Goal: Obtain resource: Obtain resource

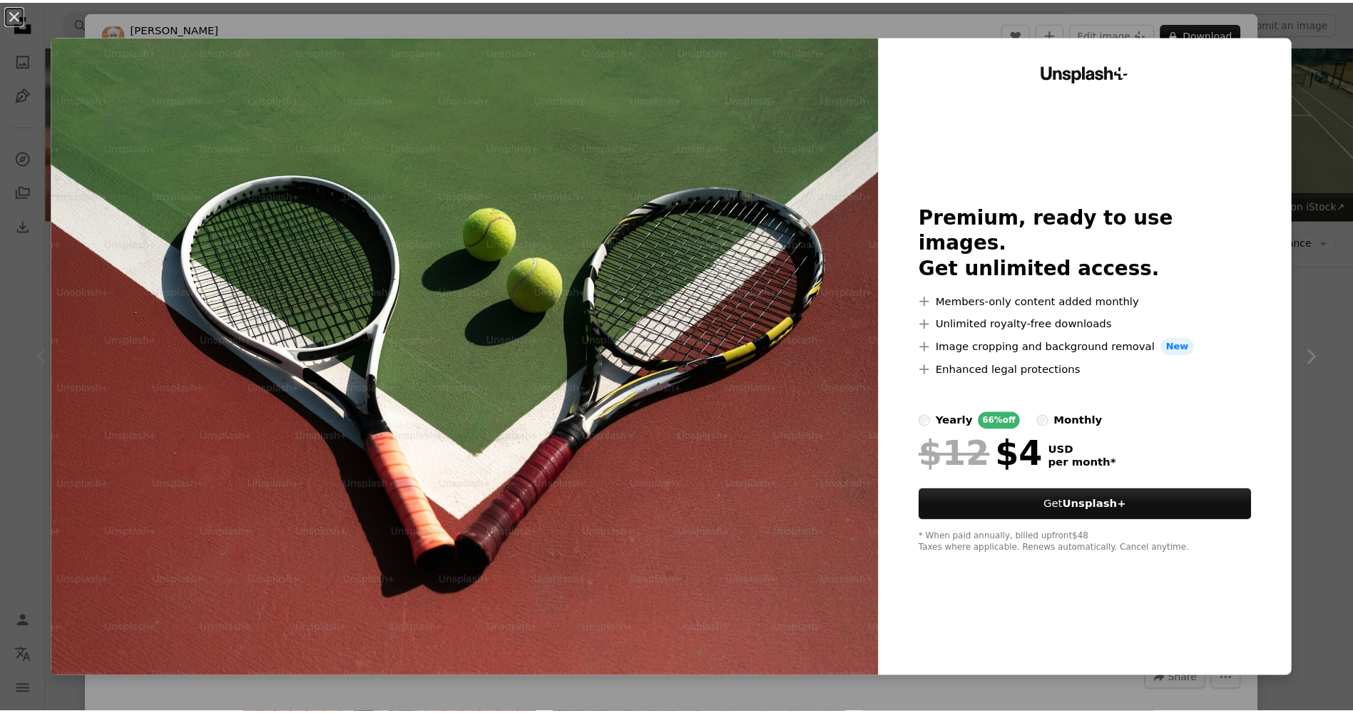
scroll to position [214, 0]
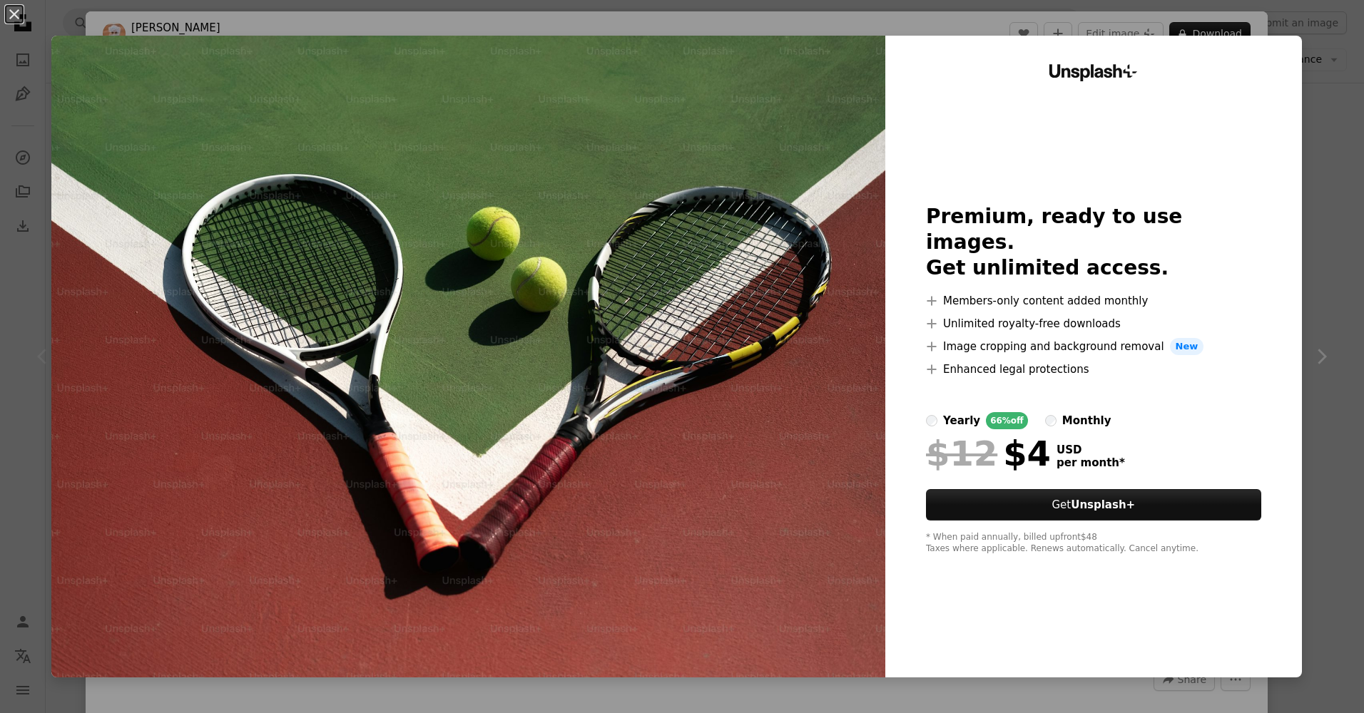
click at [1198, 18] on div "An X shape Unsplash+ Premium, ready to use images. Get unlimited access. A plus…" at bounding box center [682, 356] width 1364 height 713
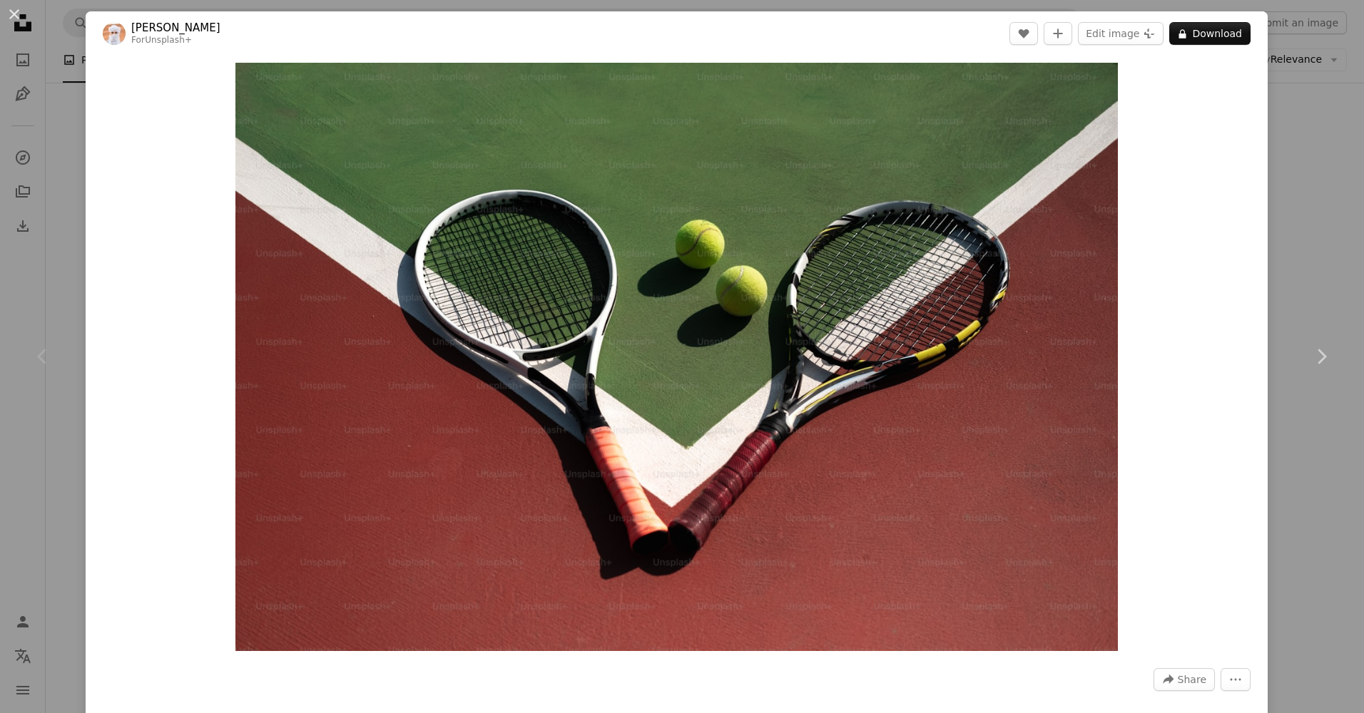
click at [191, 274] on div "Zoom in" at bounding box center [677, 357] width 1182 height 603
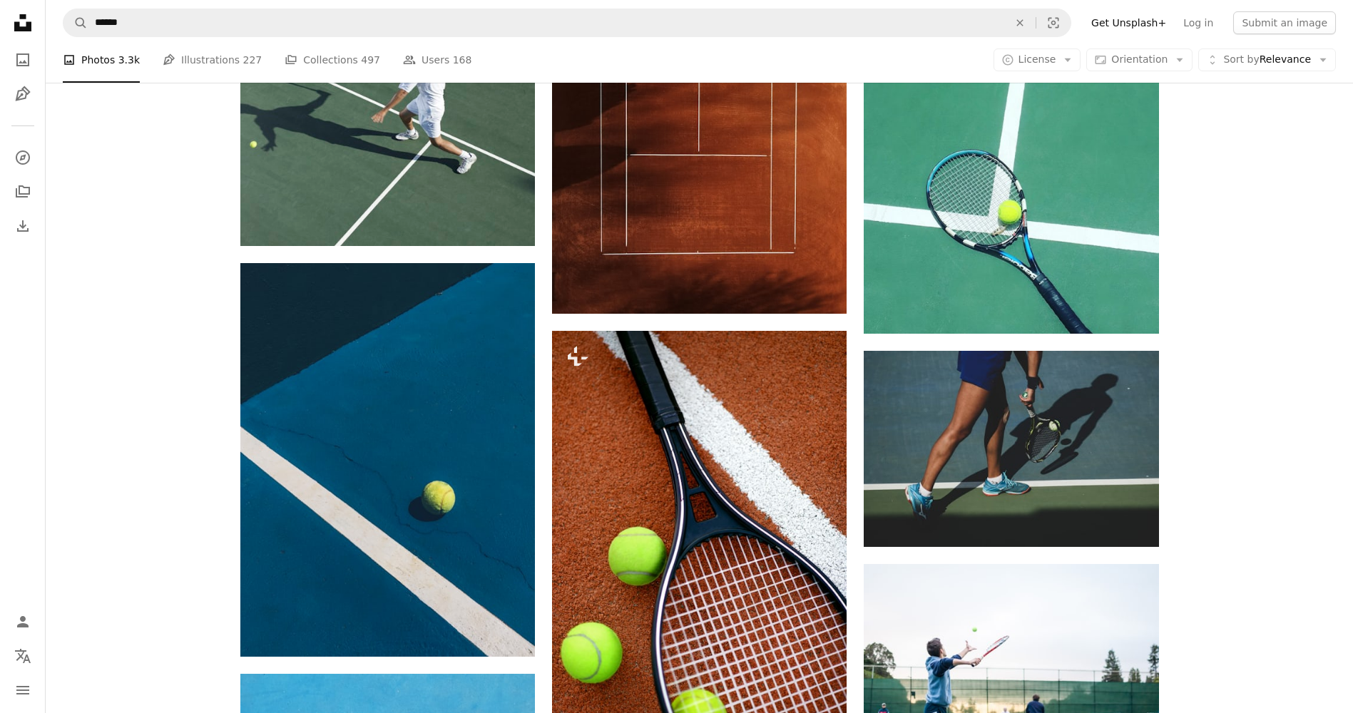
scroll to position [1284, 0]
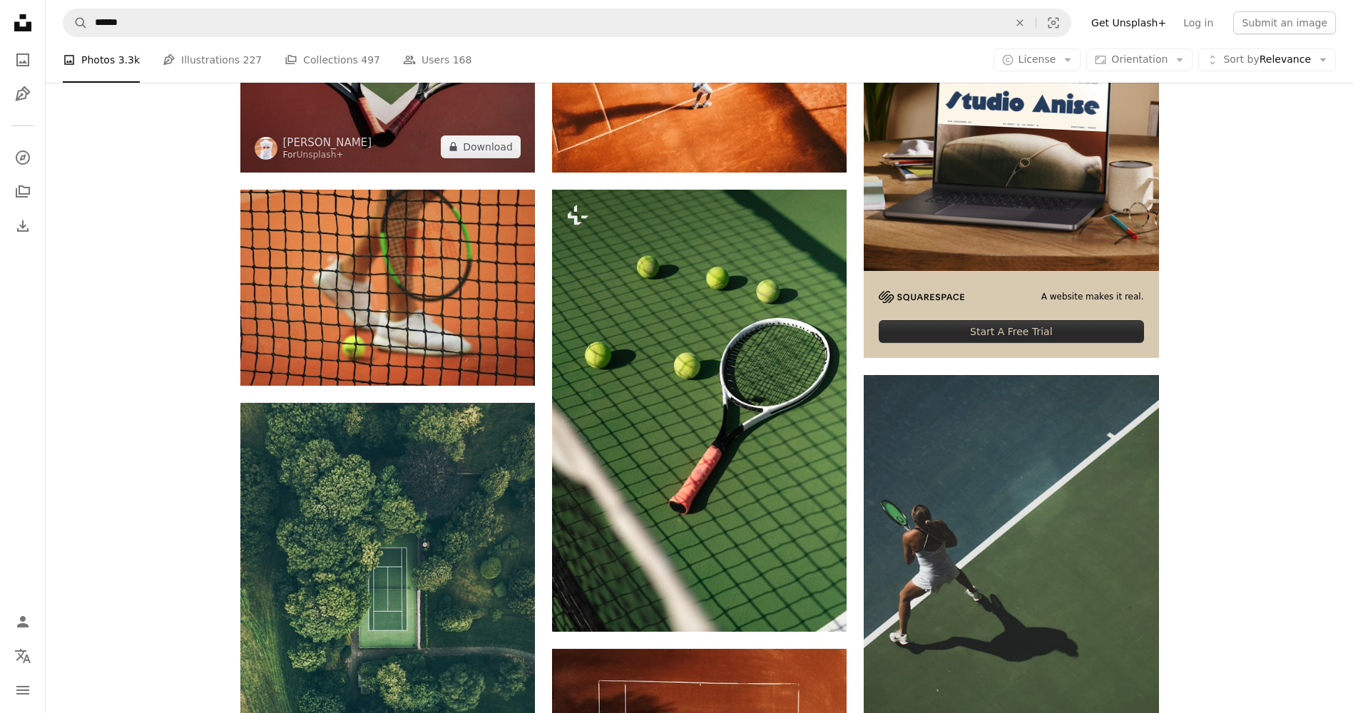
scroll to position [0, 0]
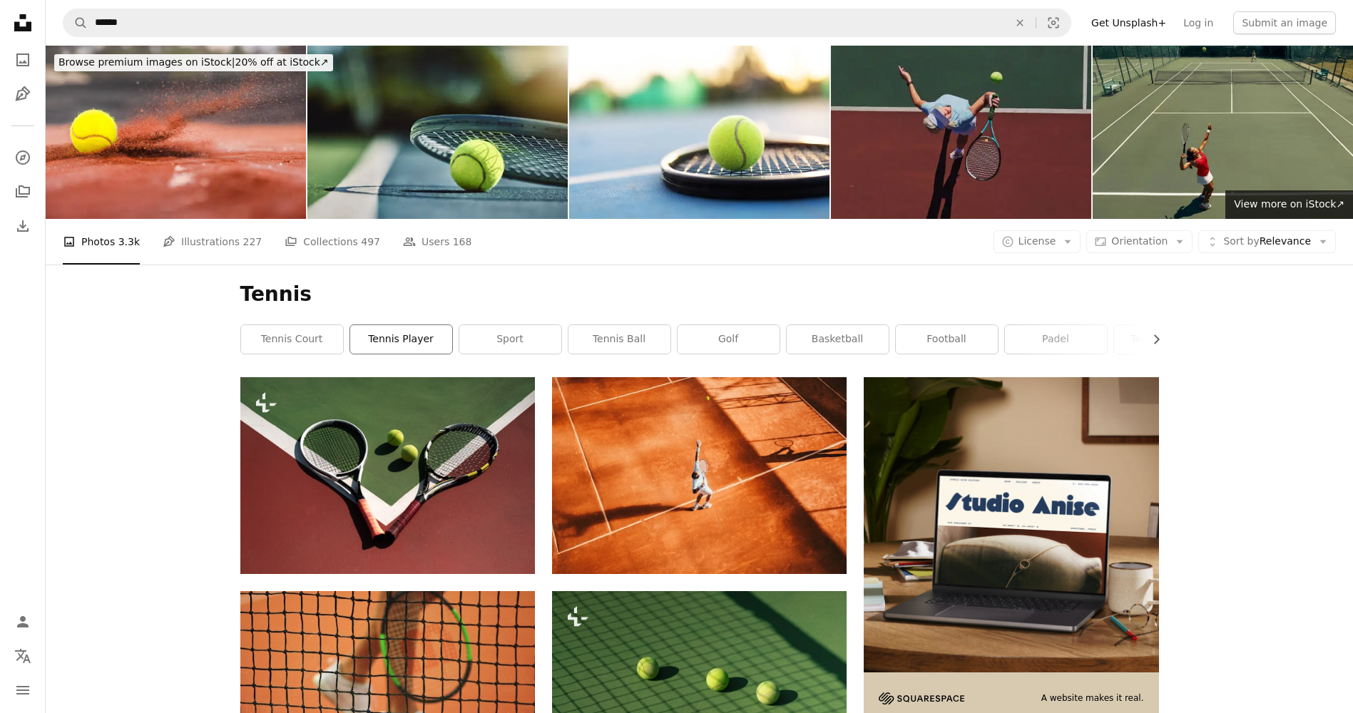
click at [382, 341] on link "tennis player" at bounding box center [401, 339] width 102 height 29
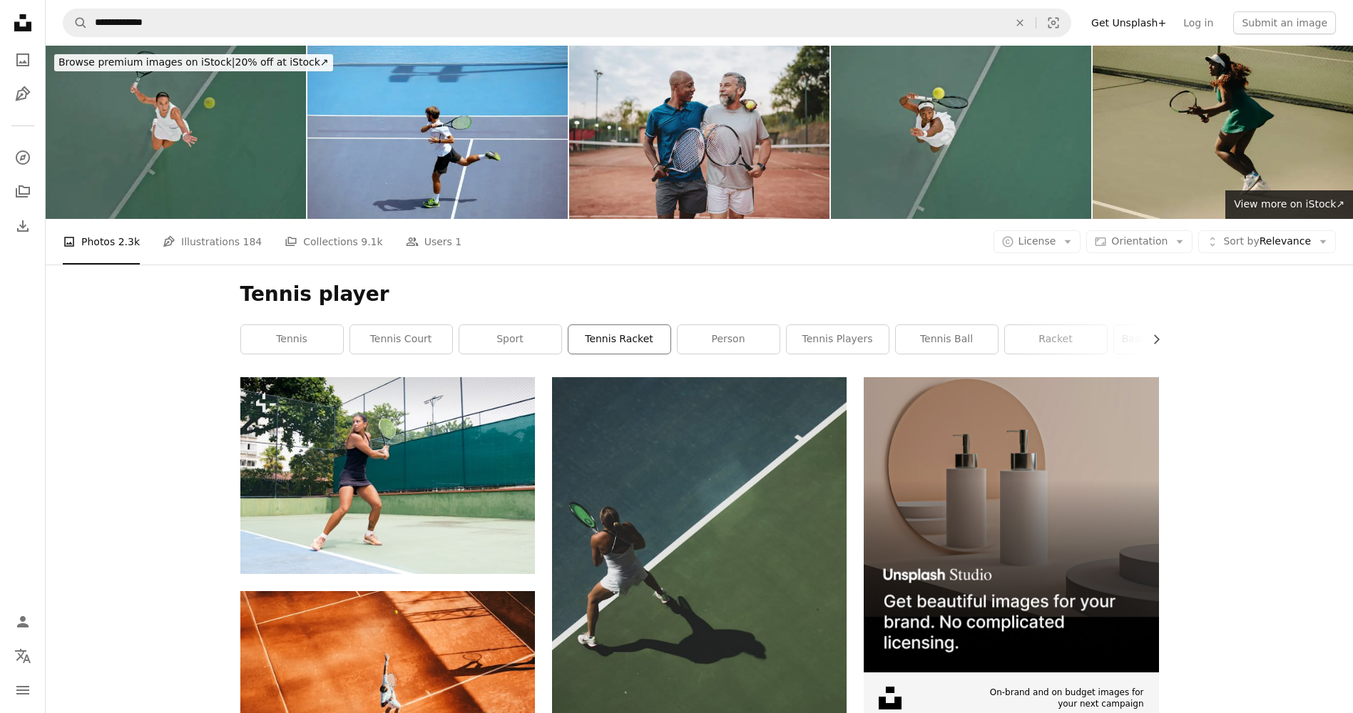
click at [586, 334] on link "tennis racket" at bounding box center [619, 339] width 102 height 29
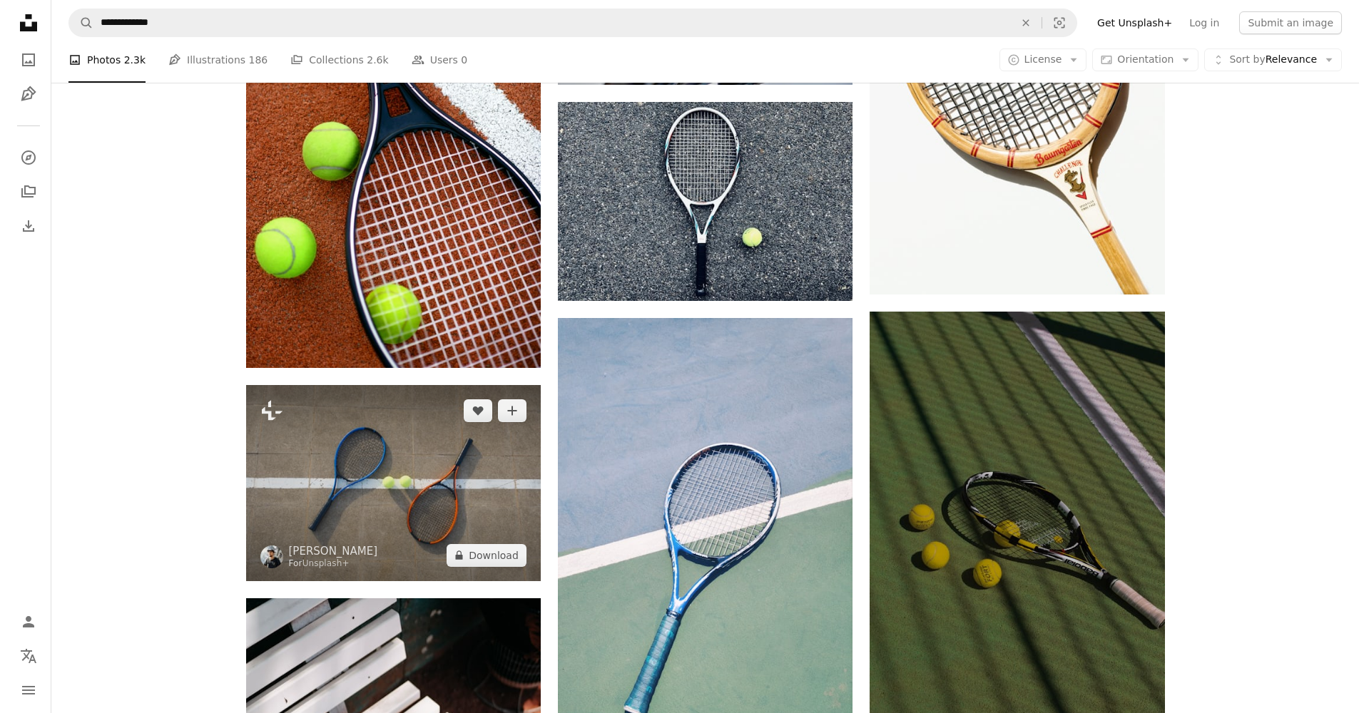
scroll to position [1070, 0]
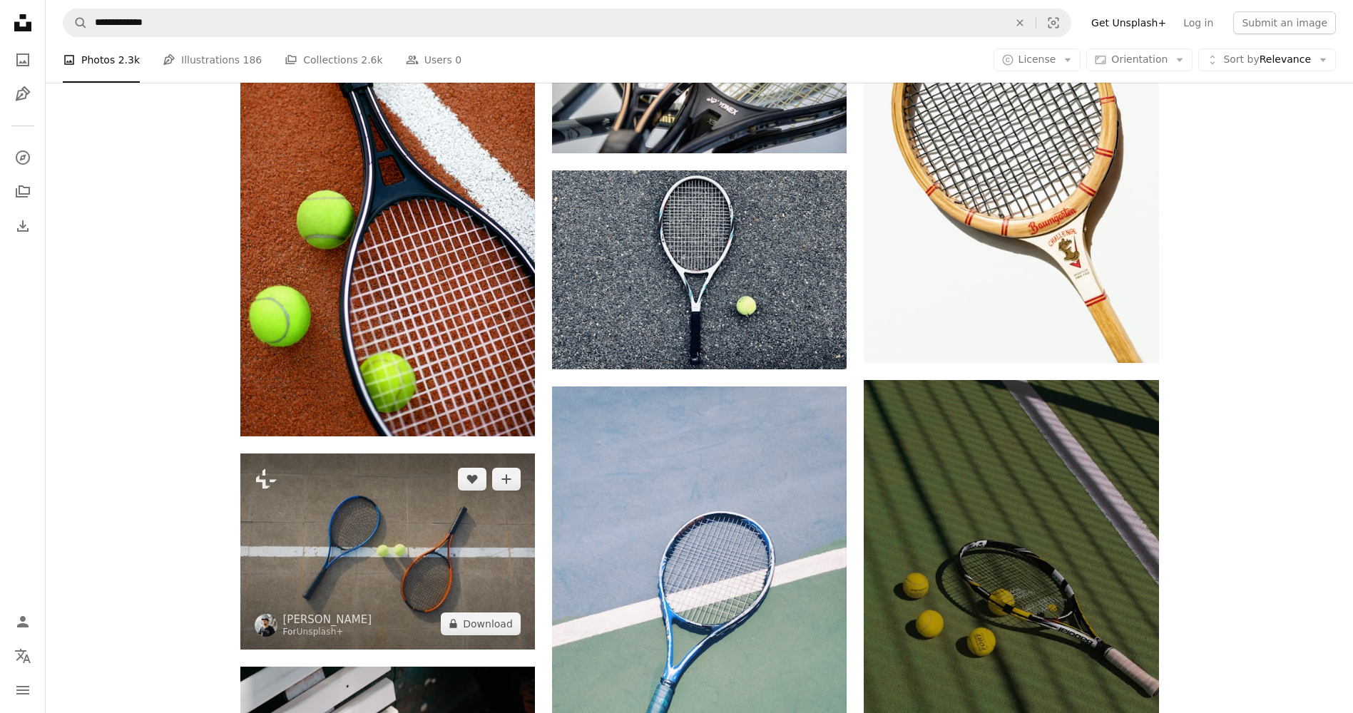
click at [310, 454] on img at bounding box center [387, 552] width 295 height 196
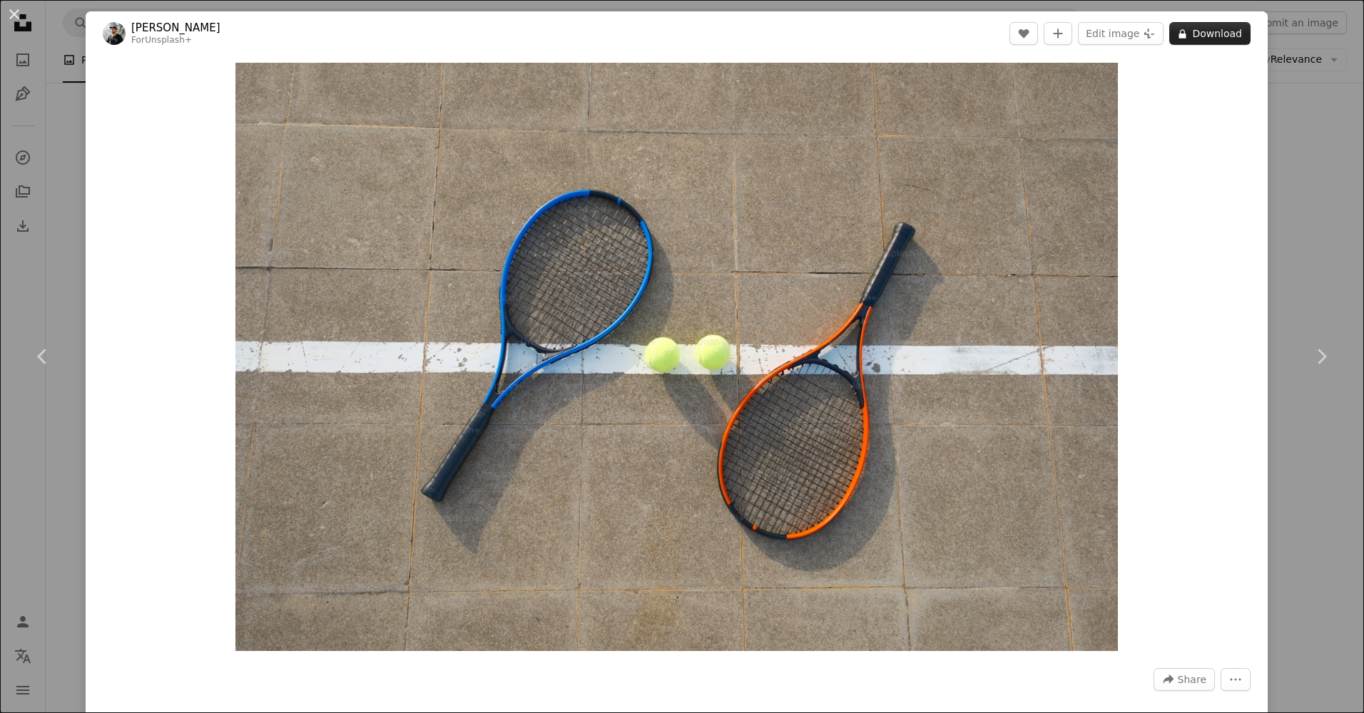
click at [1202, 29] on button "A lock Download" at bounding box center [1209, 33] width 81 height 23
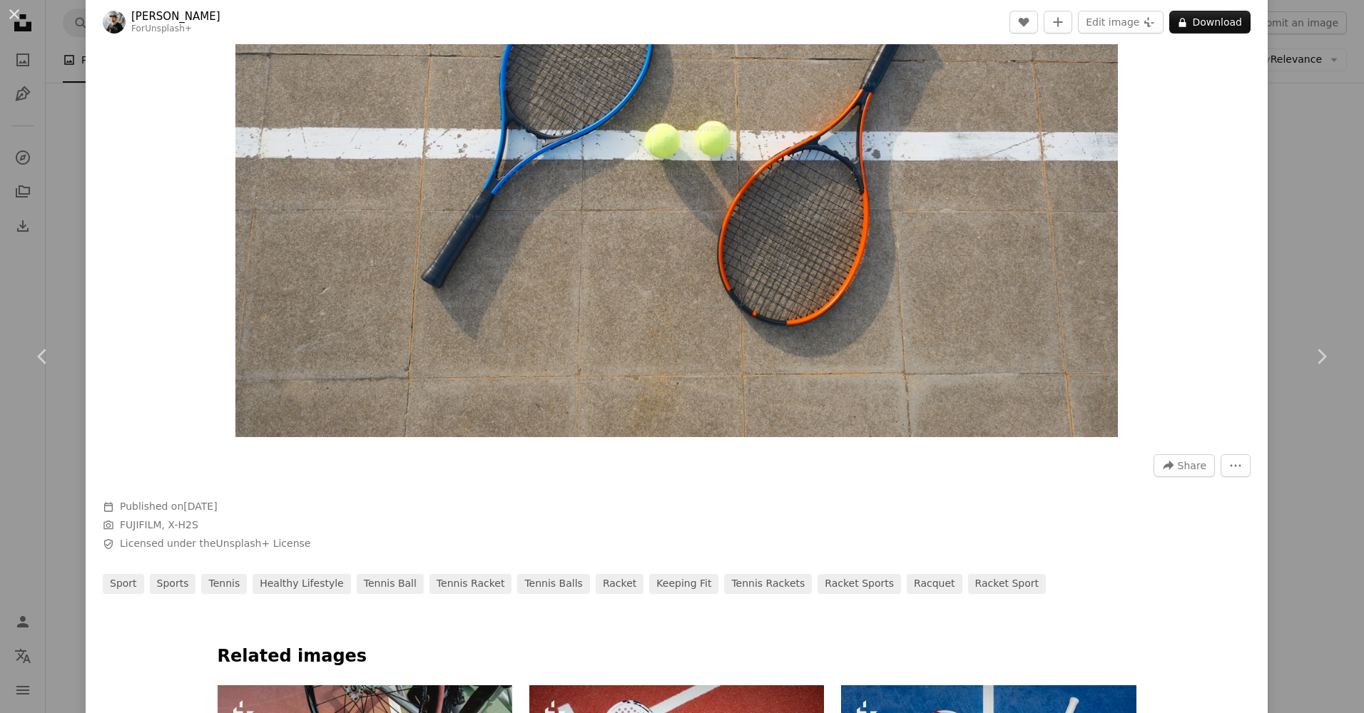
scroll to position [499, 0]
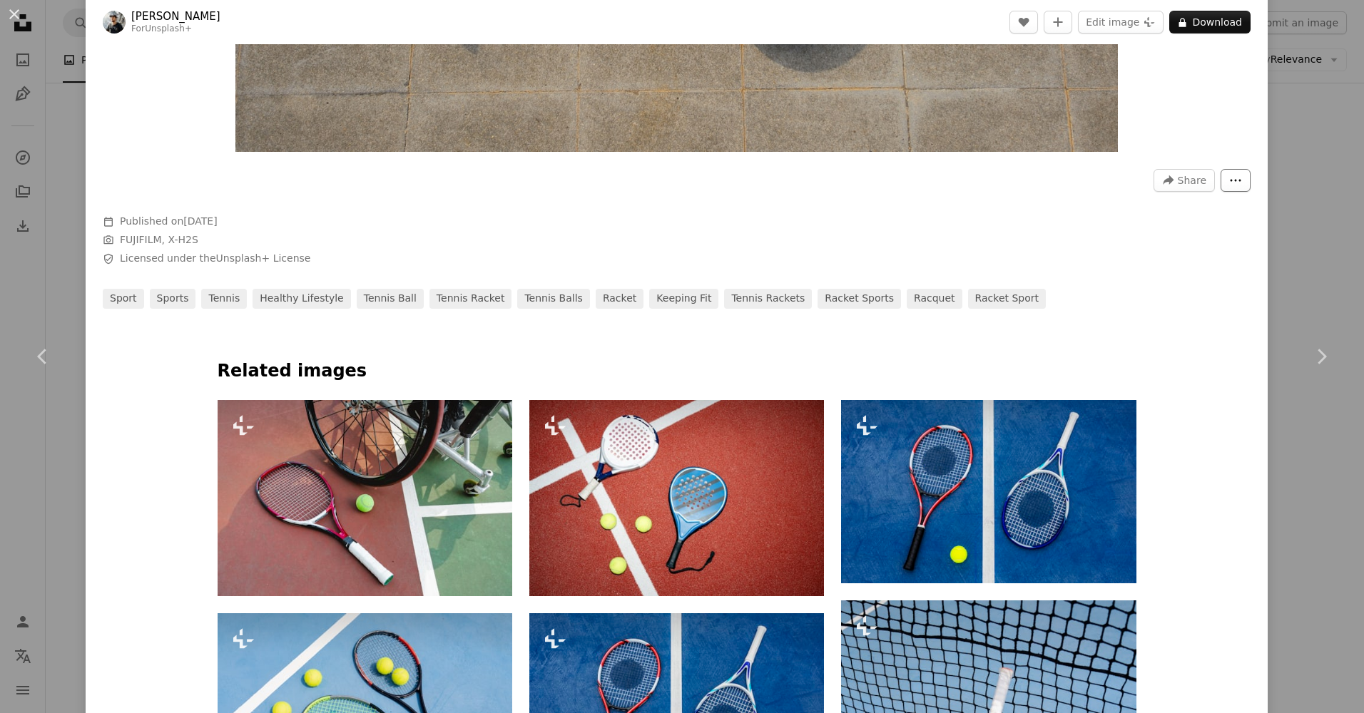
click at [1221, 173] on button "More Actions" at bounding box center [1235, 180] width 30 height 23
click at [863, 160] on dialog "An X shape Chevron left Chevron right [PERSON_NAME] For Unsplash+ A heart A plu…" at bounding box center [682, 356] width 1364 height 713
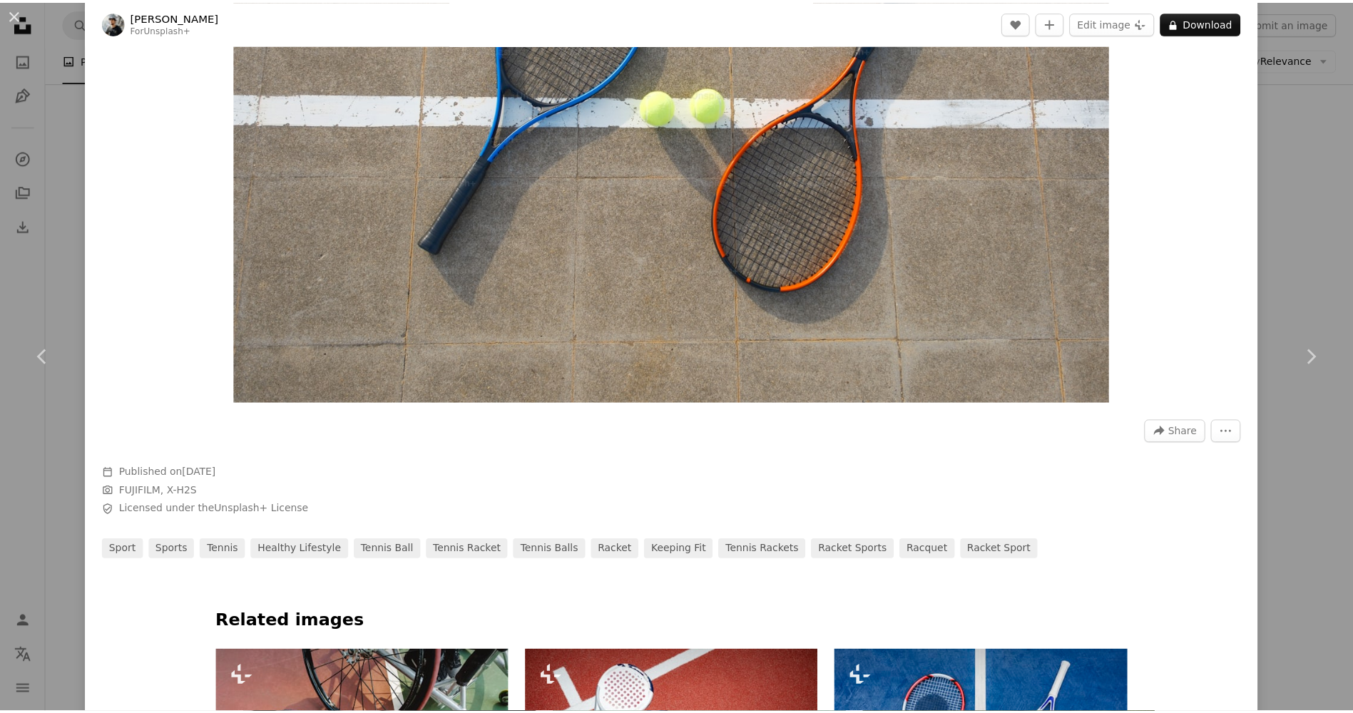
scroll to position [0, 0]
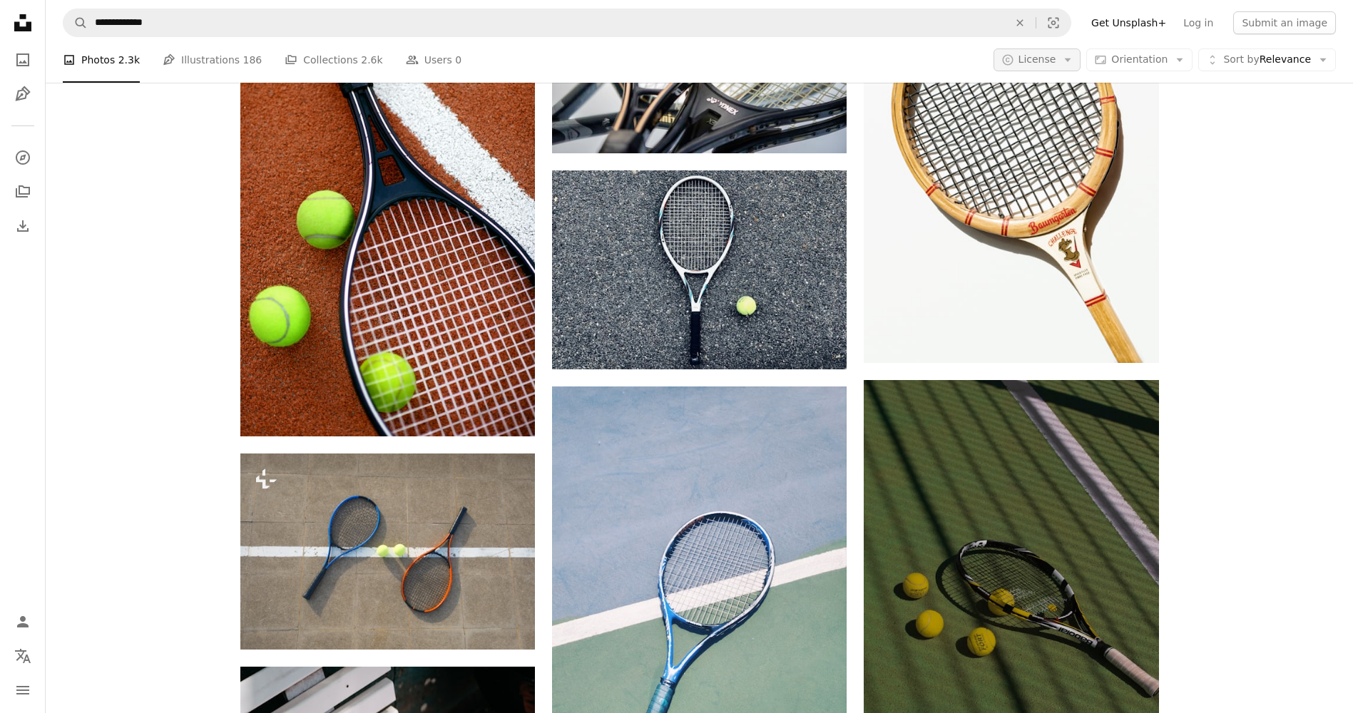
click at [1074, 56] on icon "Arrow down" at bounding box center [1067, 59] width 13 height 13
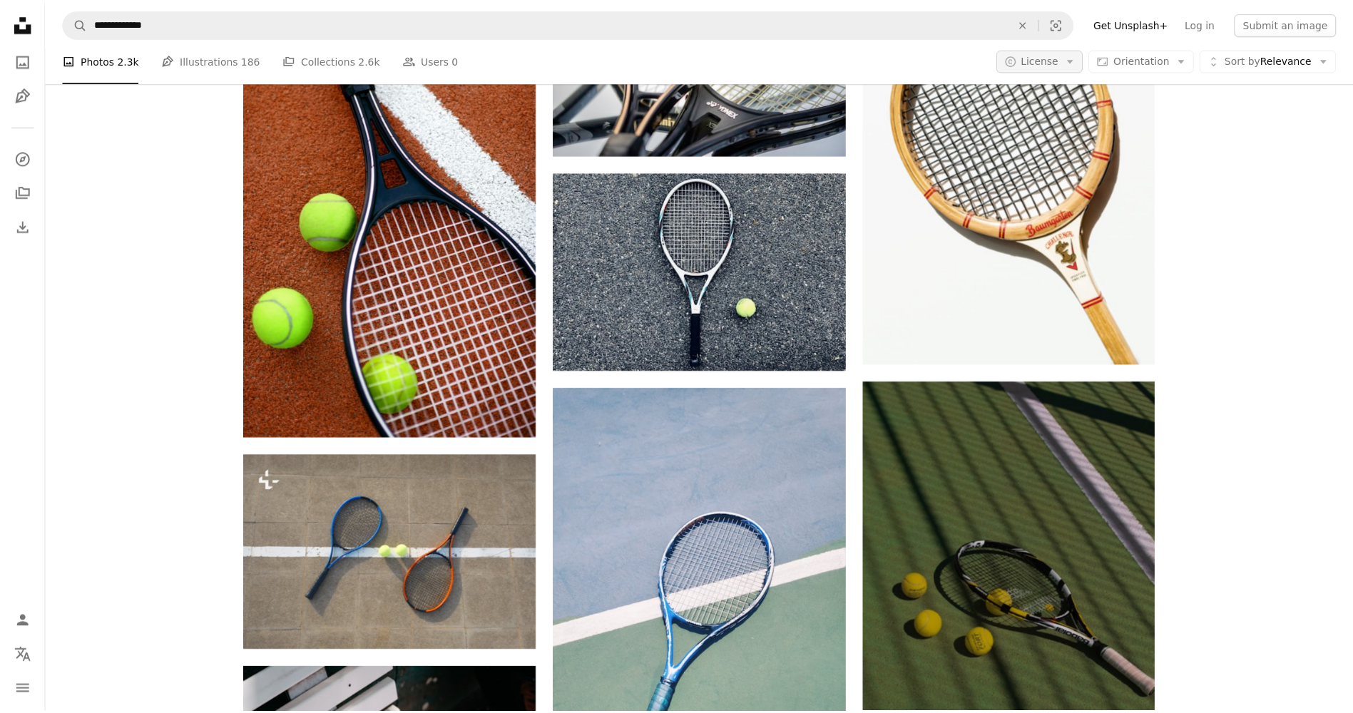
scroll to position [1070, 0]
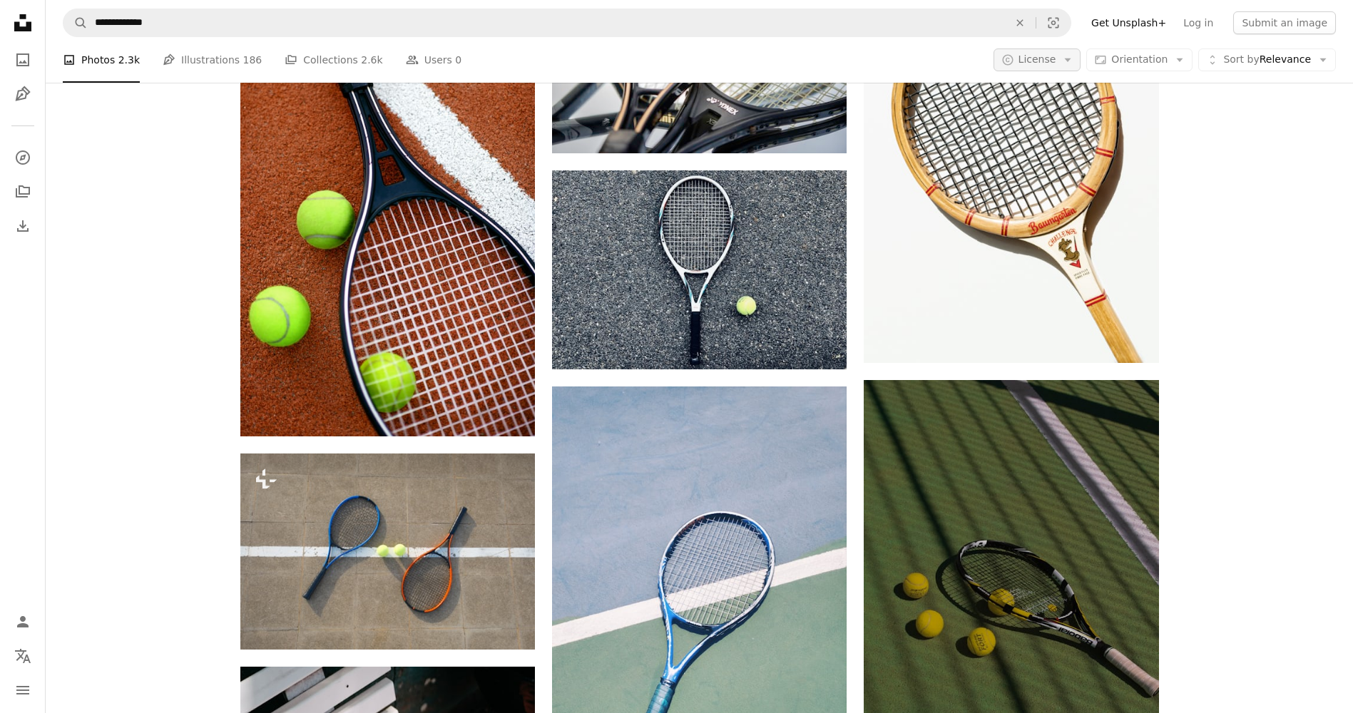
click at [1074, 56] on icon "Arrow down" at bounding box center [1067, 59] width 13 height 13
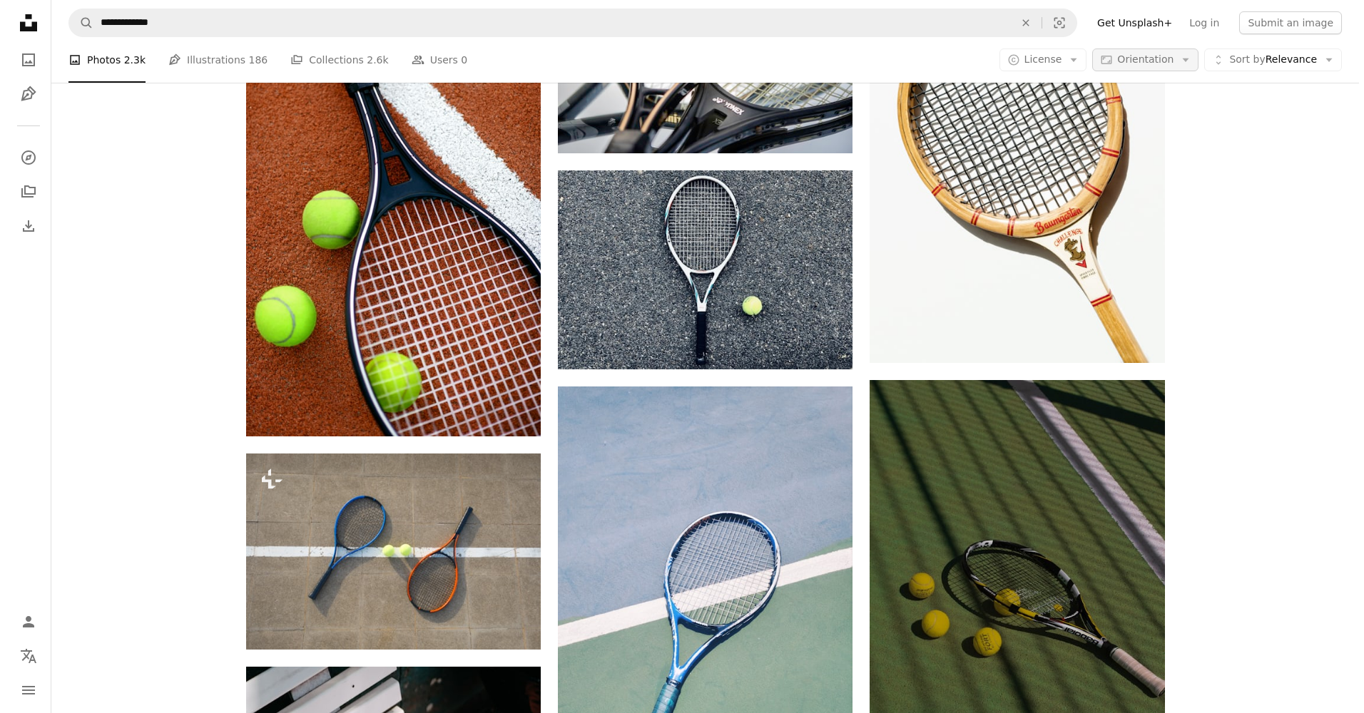
scroll to position [0, 0]
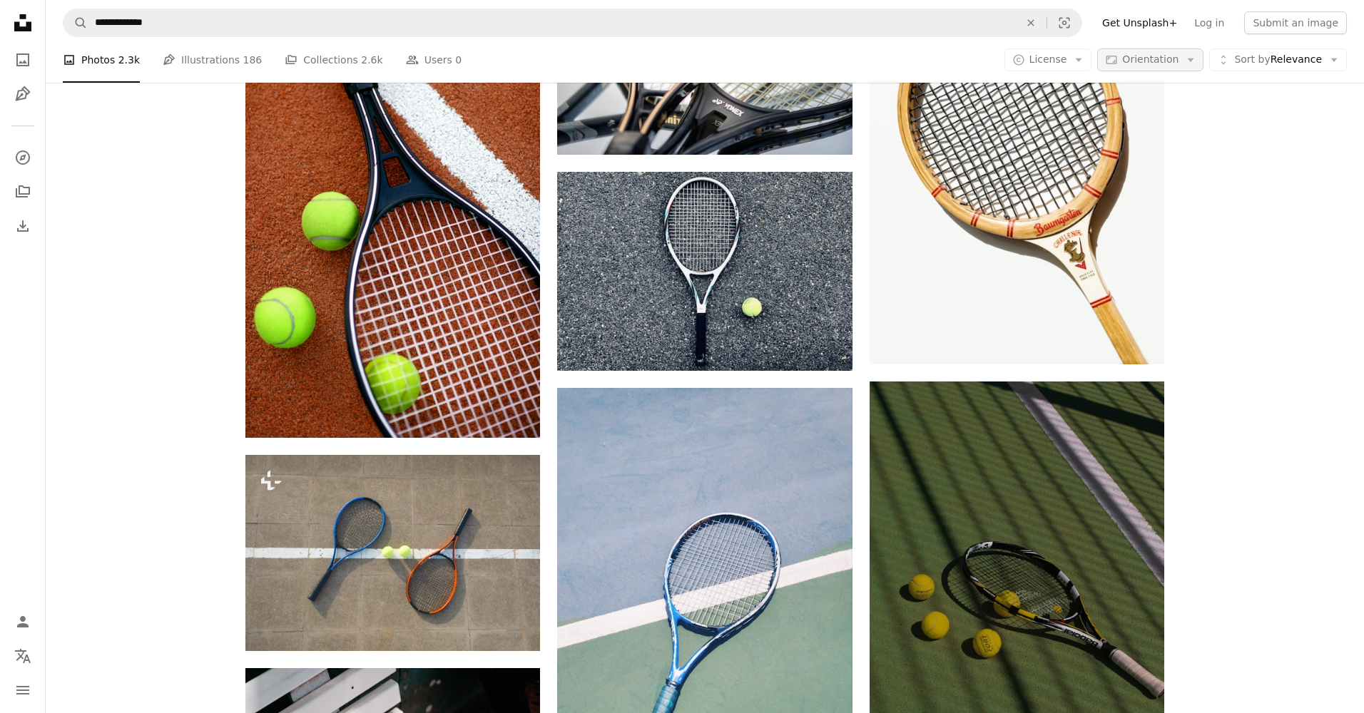
click at [1185, 58] on icon "Arrow down" at bounding box center [1190, 59] width 13 height 13
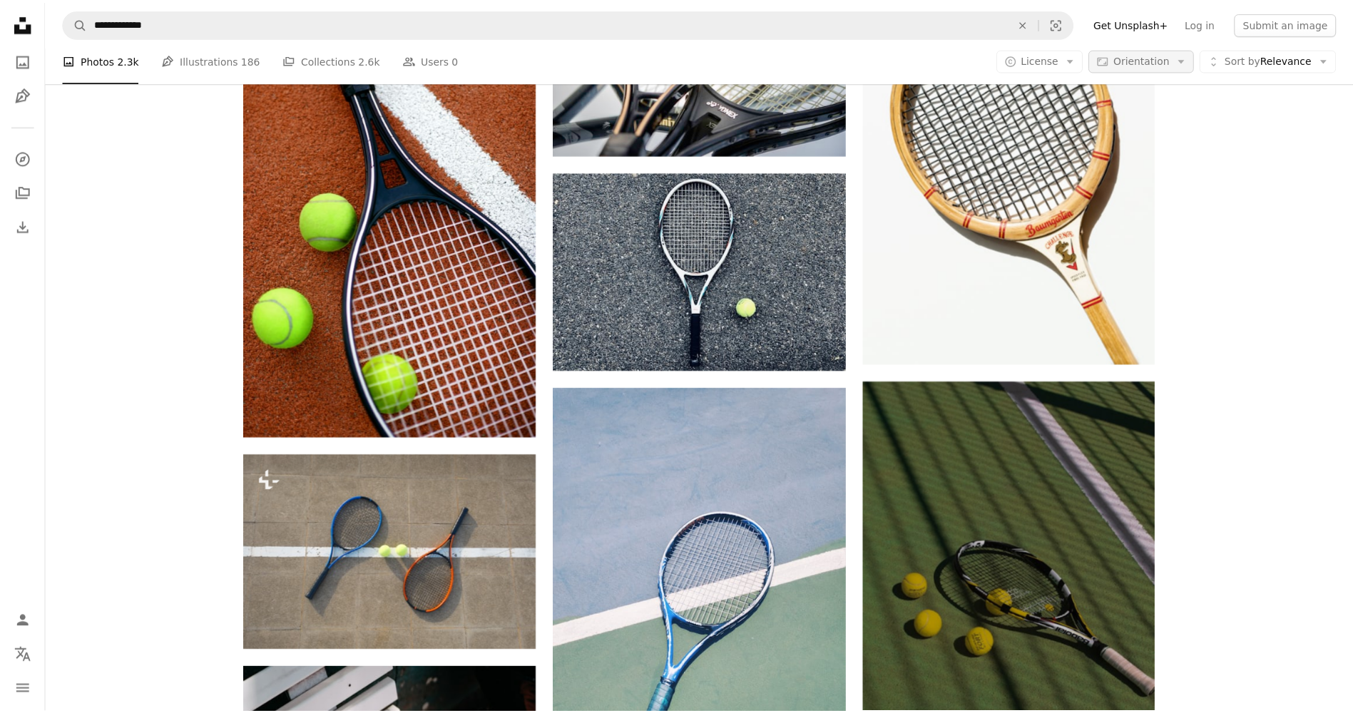
scroll to position [1070, 0]
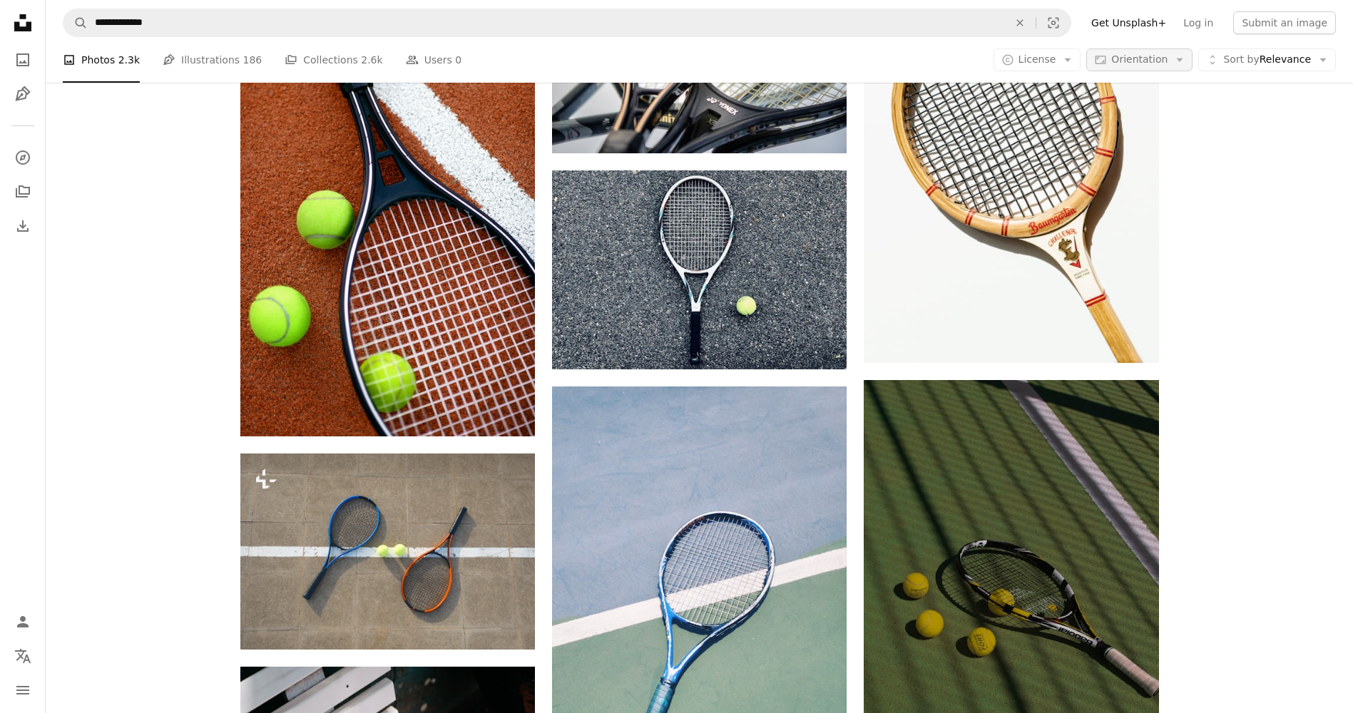
click at [1185, 58] on icon "Arrow down" at bounding box center [1179, 59] width 13 height 13
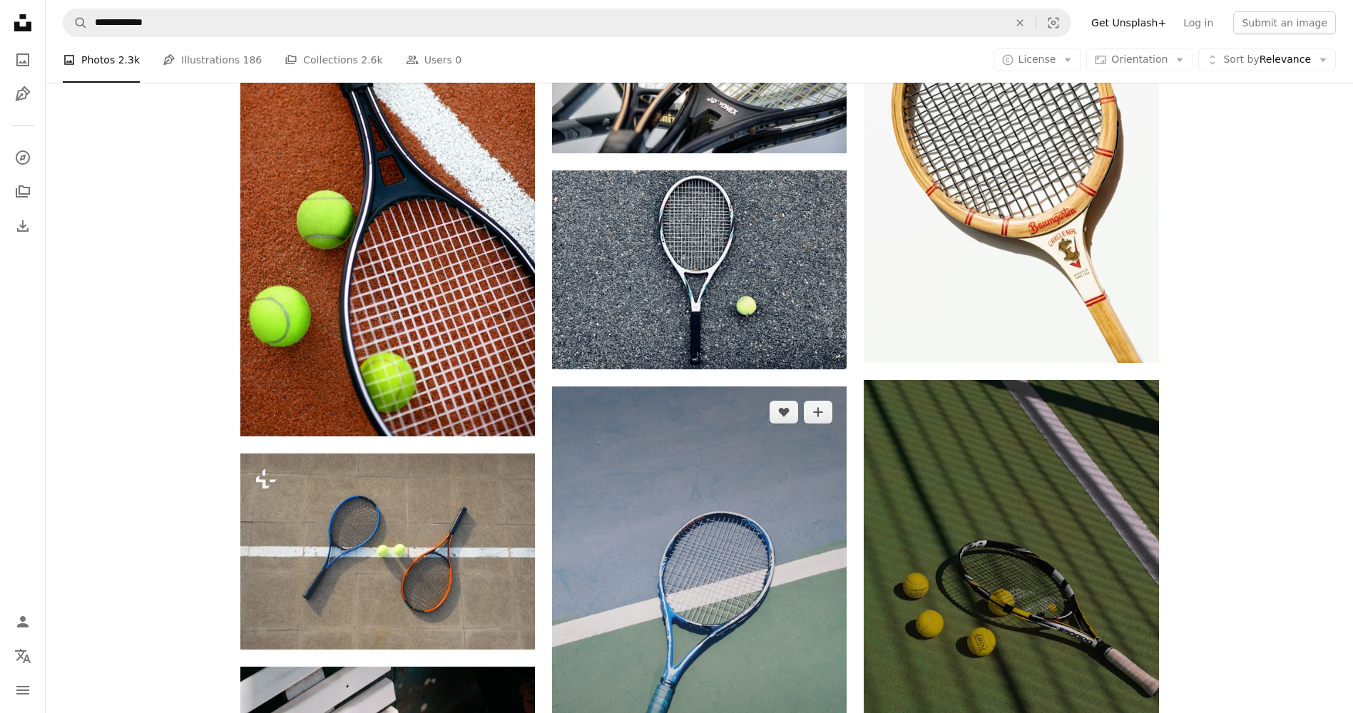
click at [601, 590] on img at bounding box center [699, 617] width 295 height 461
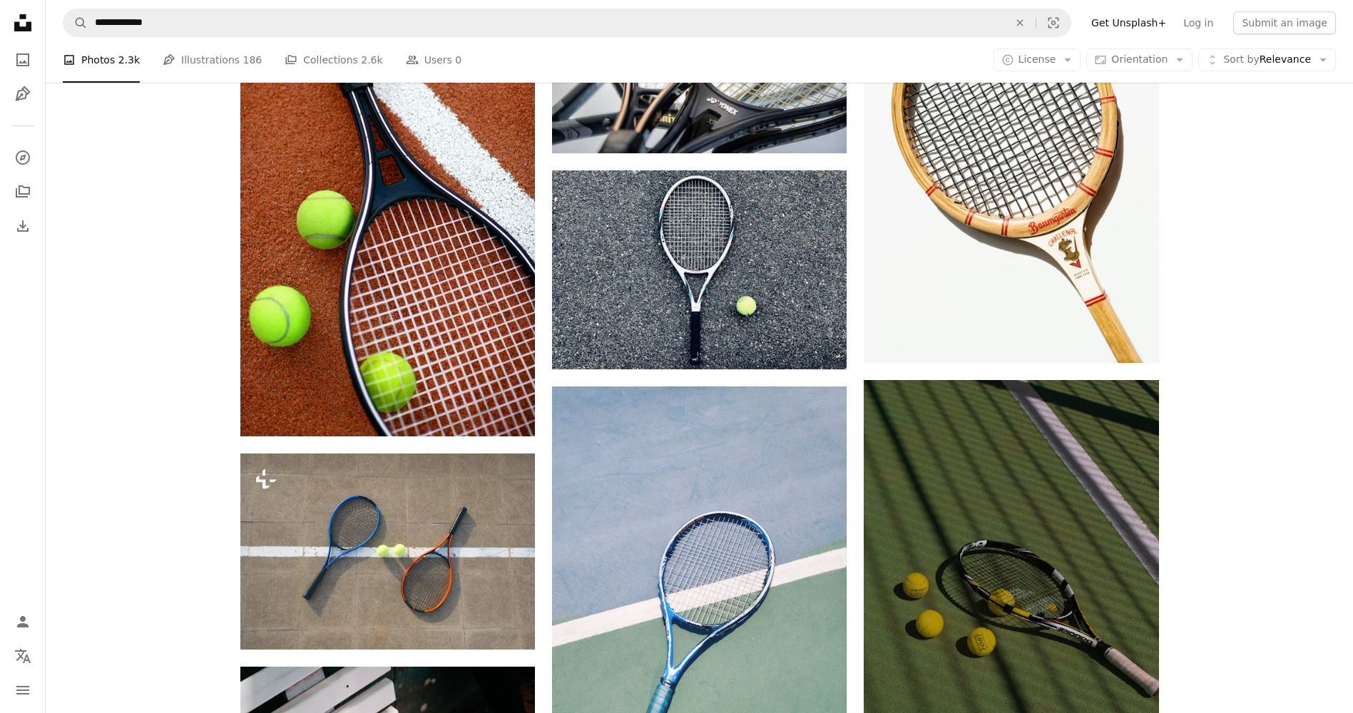
scroll to position [71, 0]
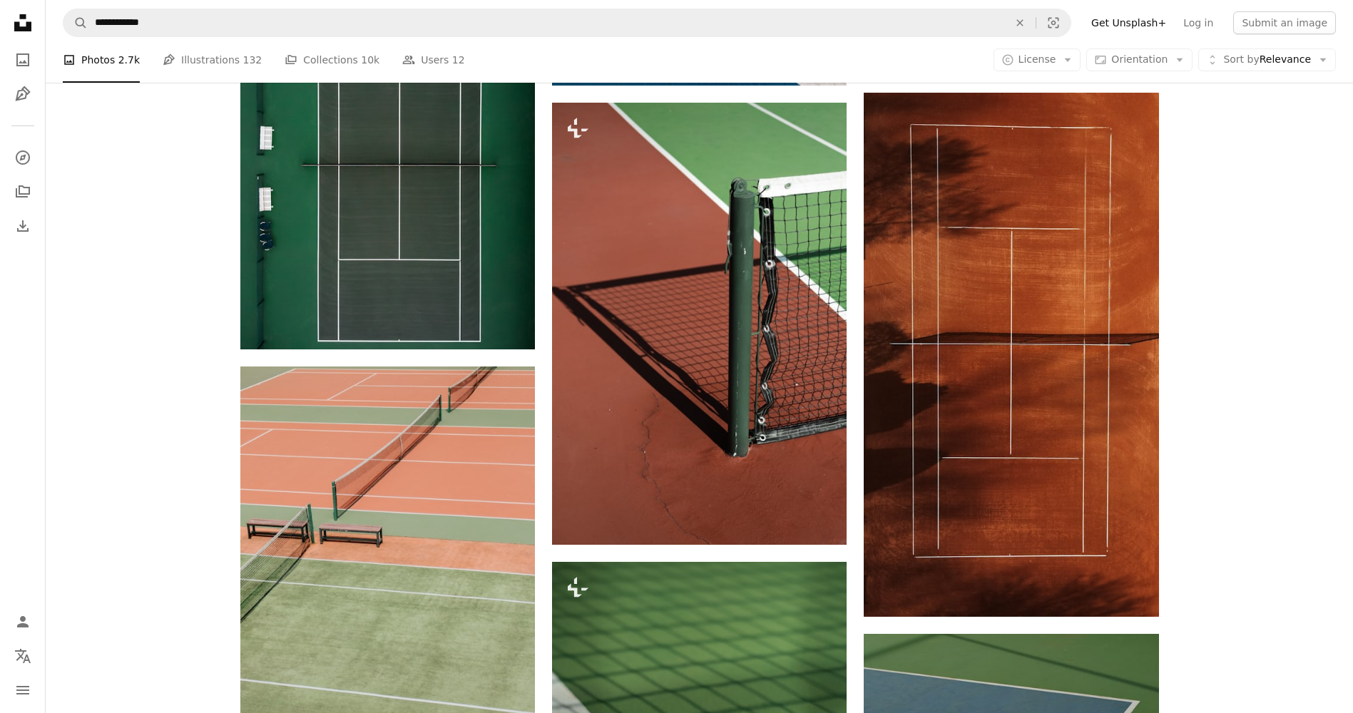
scroll to position [357, 0]
click at [34, 53] on link "A photo" at bounding box center [23, 60] width 29 height 29
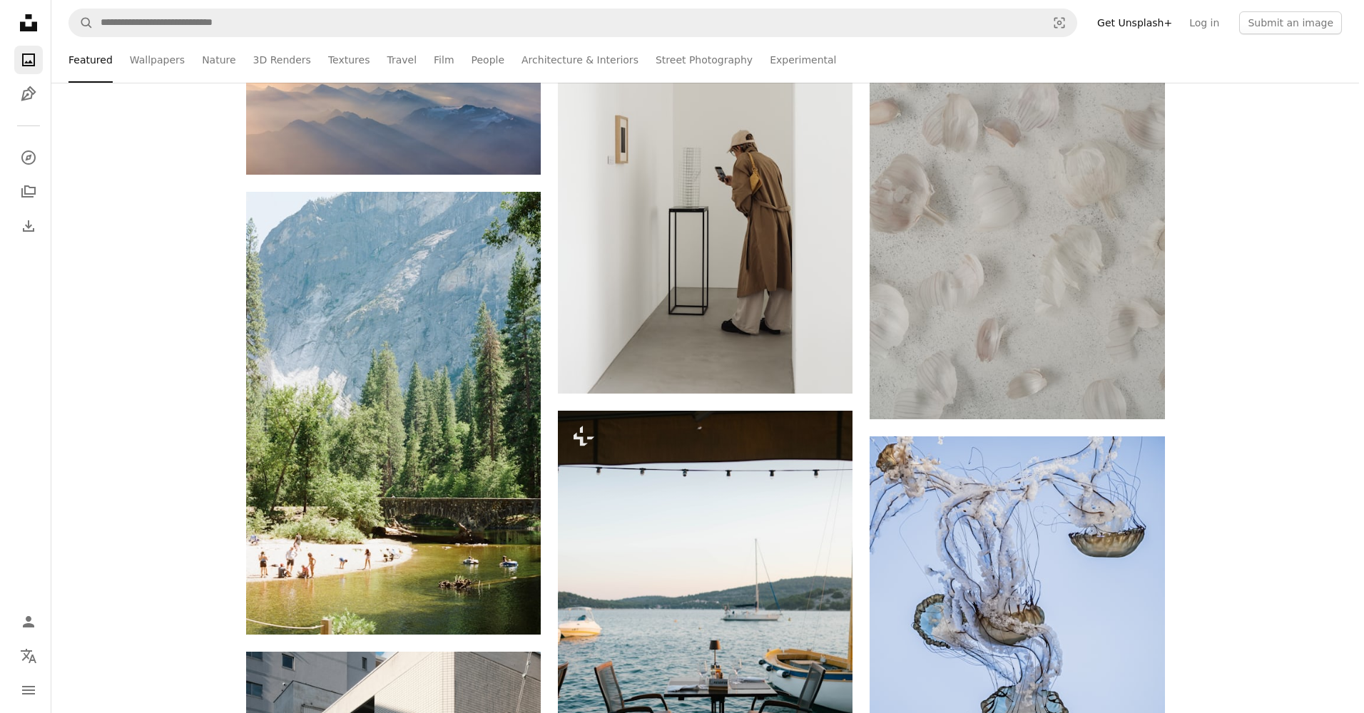
scroll to position [214, 0]
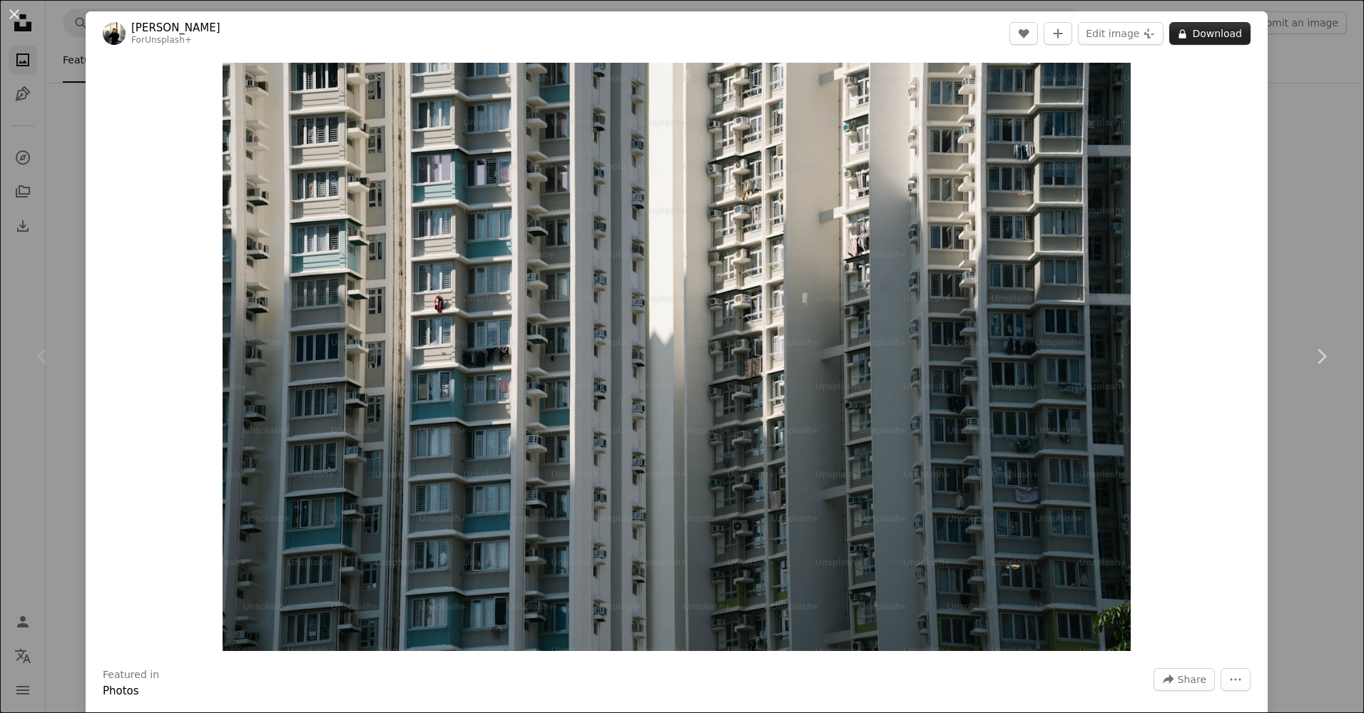
click at [1218, 33] on button "A lock Download" at bounding box center [1209, 33] width 81 height 23
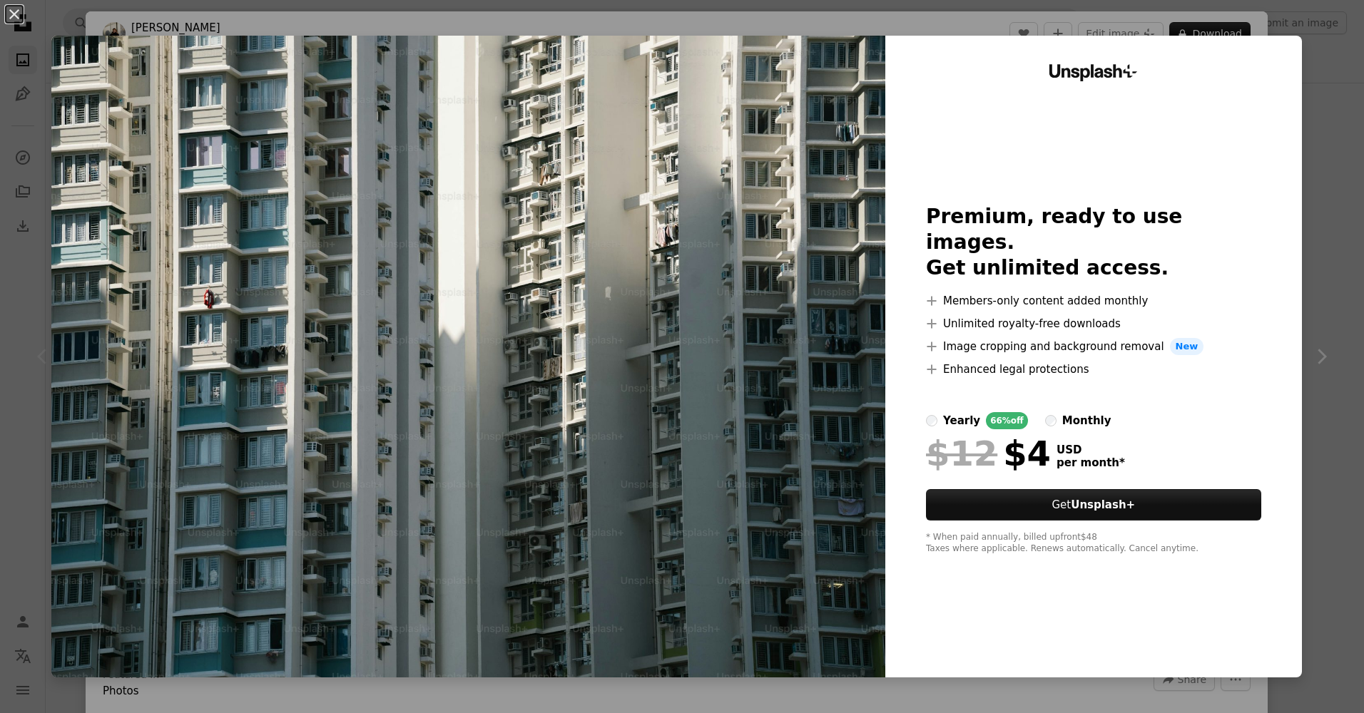
click at [1045, 412] on label "monthly" at bounding box center [1078, 420] width 66 height 17
click at [932, 412] on label "yearly 66% off" at bounding box center [977, 420] width 102 height 17
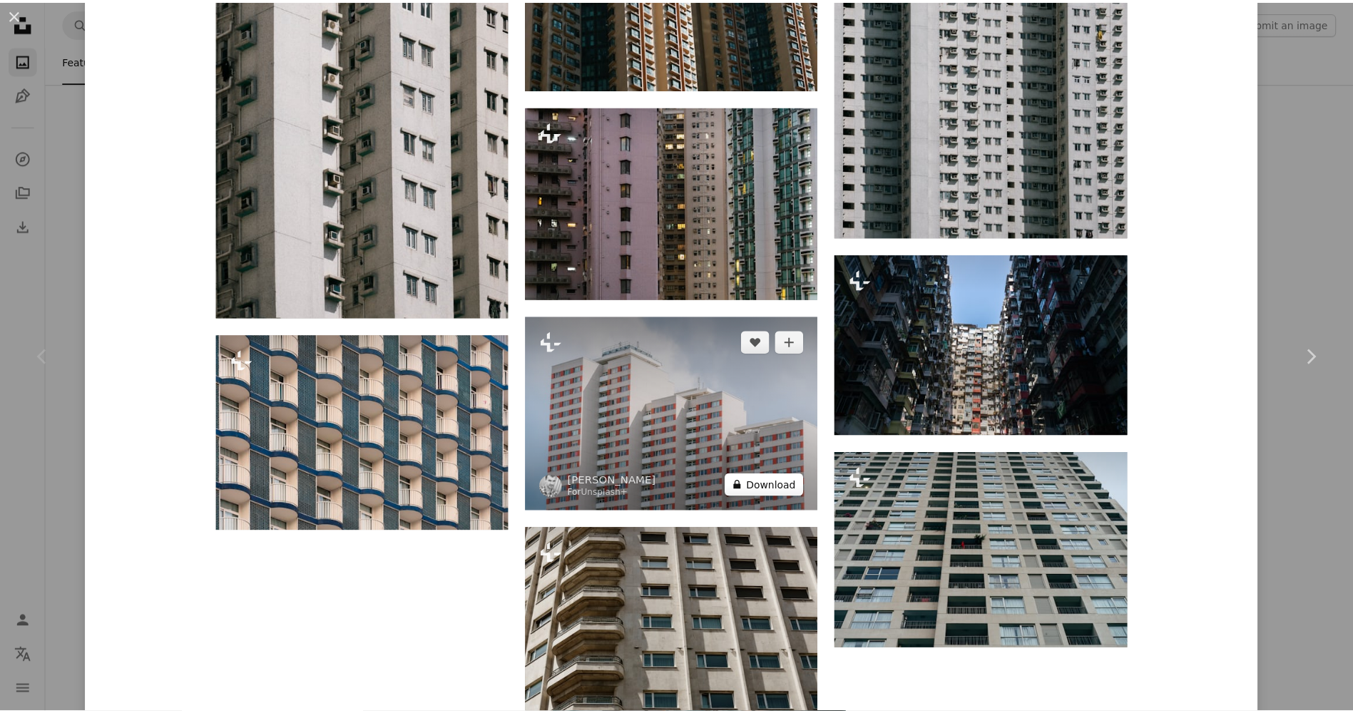
scroll to position [2522, 0]
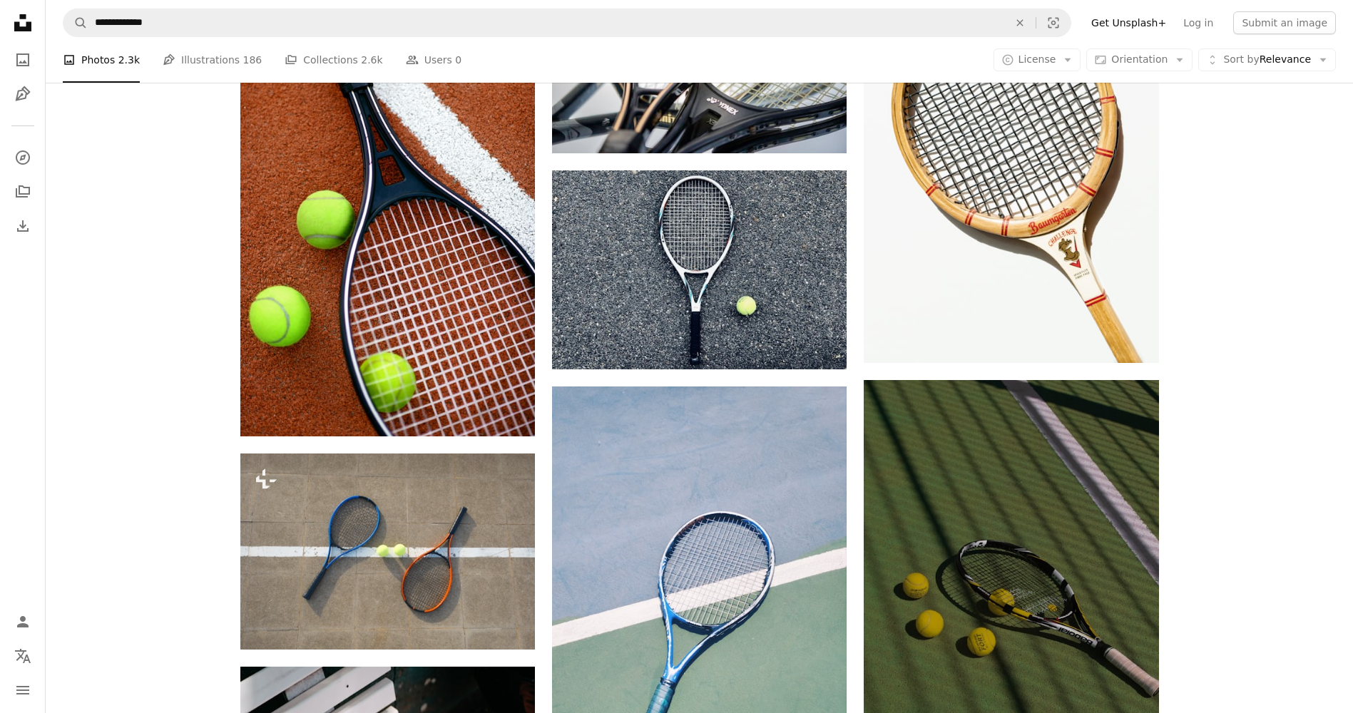
scroll to position [71, 0]
